Goal: Information Seeking & Learning: Learn about a topic

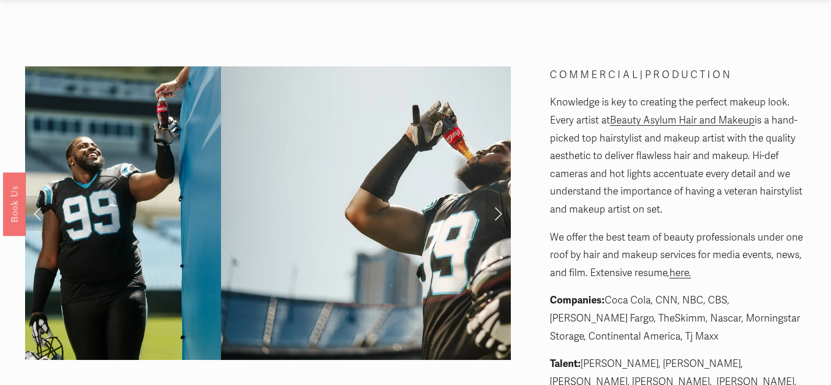
scroll to position [33, 0]
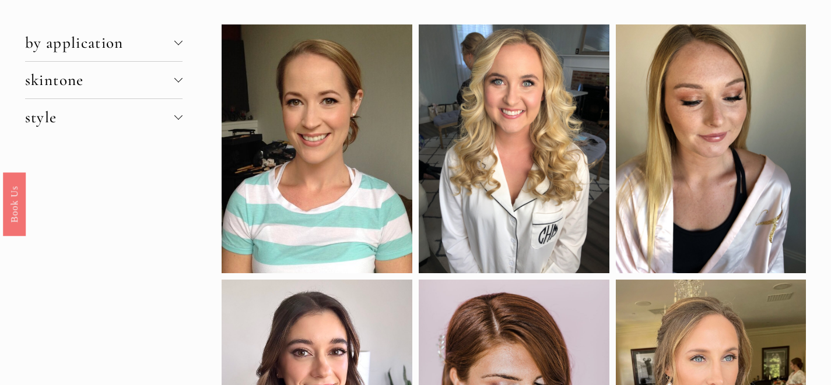
scroll to position [14, 0]
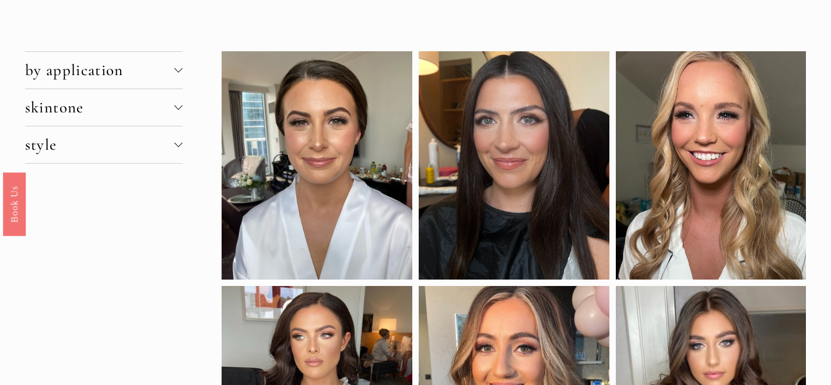
scroll to position [39, 0]
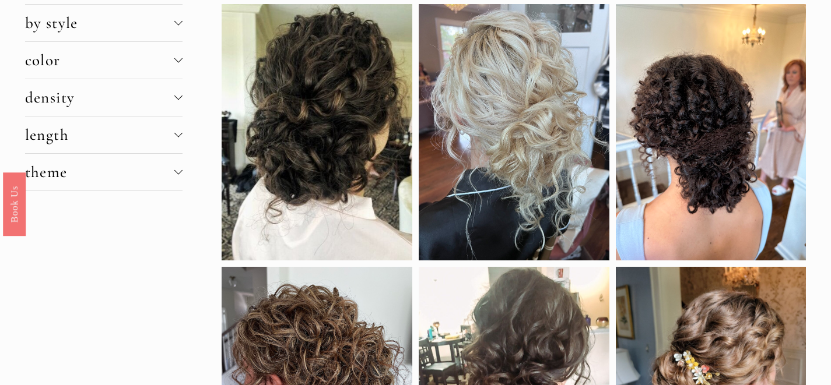
scroll to position [54, 0]
